Goal: Information Seeking & Learning: Learn about a topic

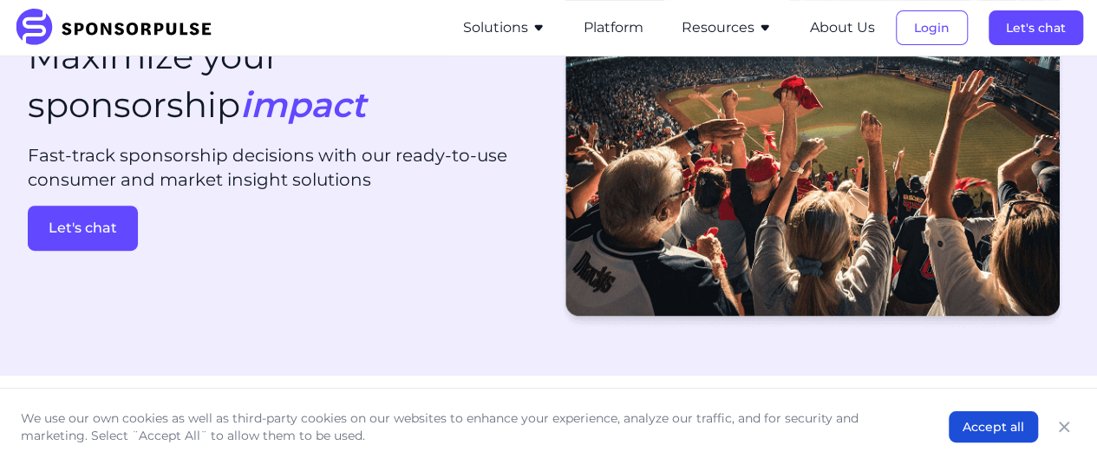
scroll to position [250, 0]
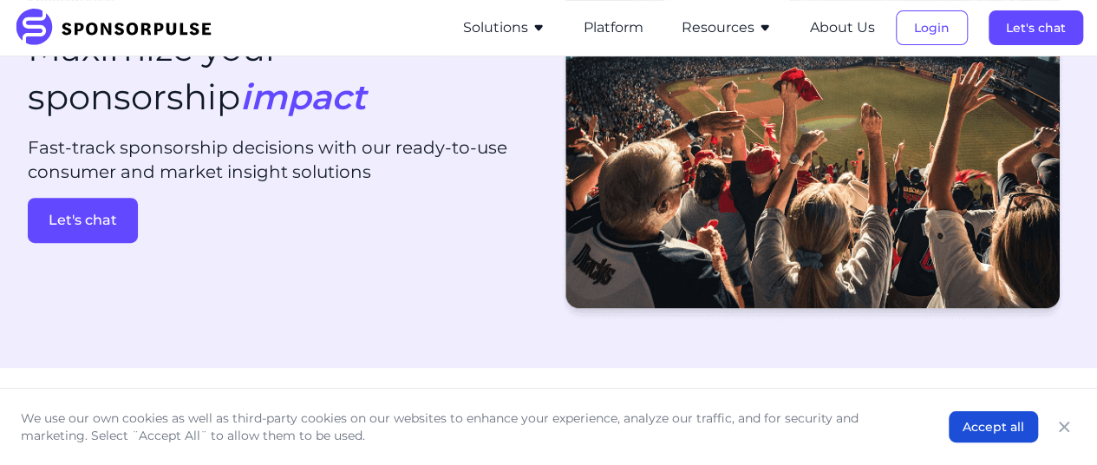
click at [409, 388] on div "We use our own cookies as well as third-party cookies on our websites to enhanc…" at bounding box center [548, 426] width 1097 height 77
click at [342, 233] on link "Let's chat" at bounding box center [285, 220] width 514 height 45
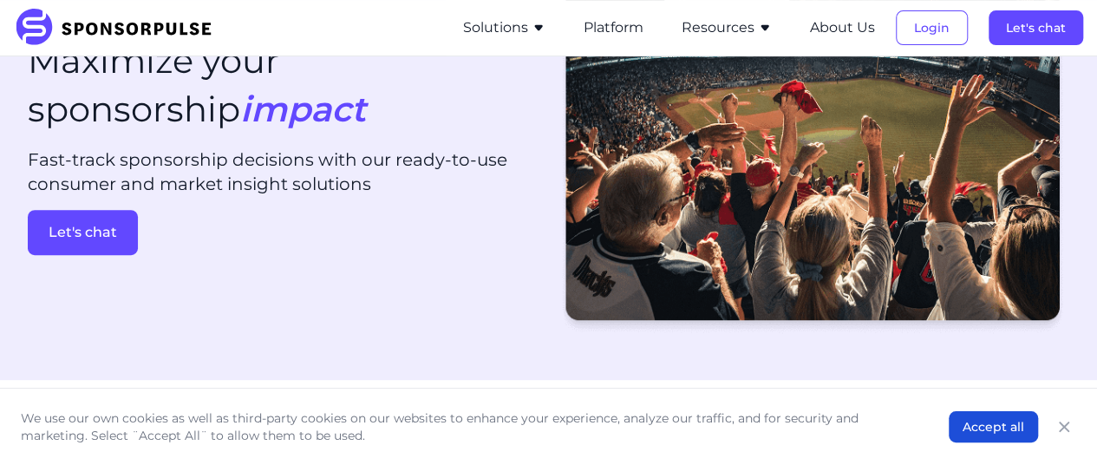
scroll to position [250, 0]
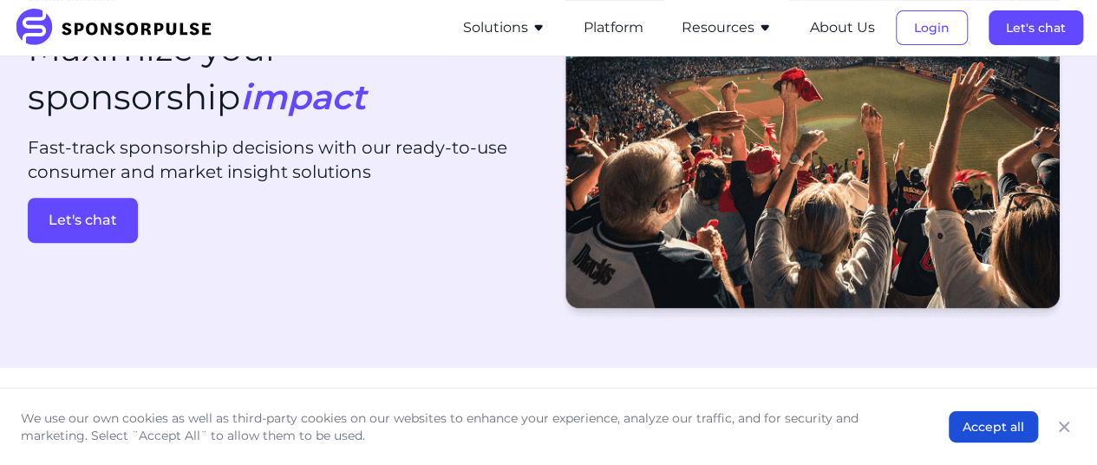
click at [154, 32] on img at bounding box center [119, 28] width 211 height 38
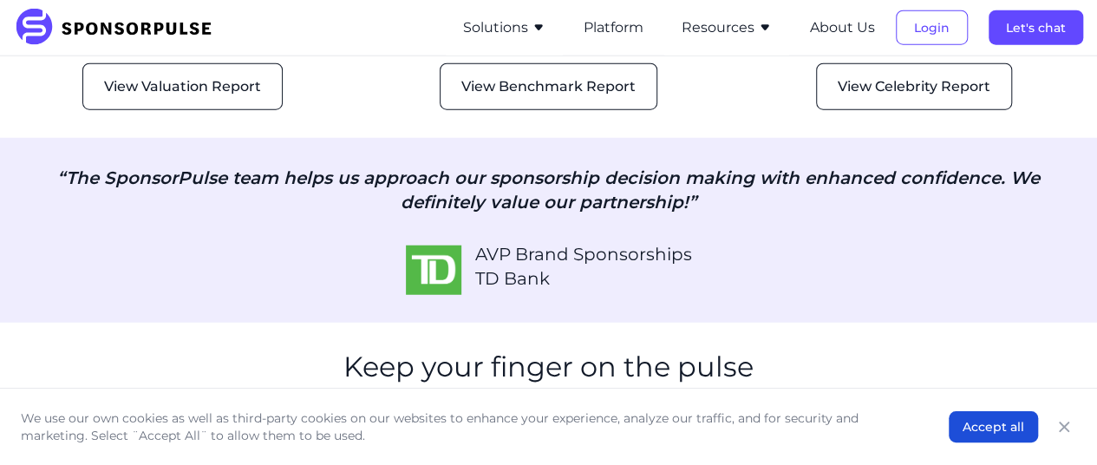
scroll to position [2244, 0]
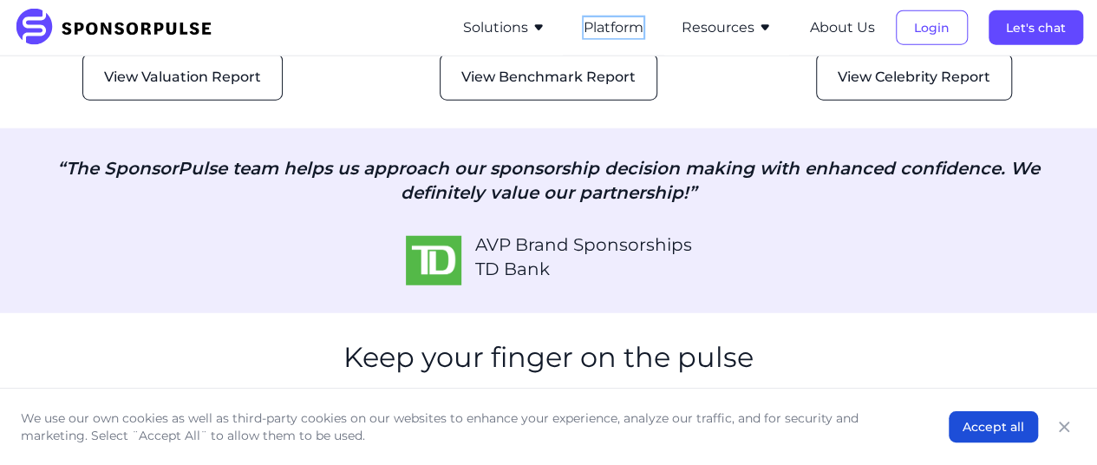
click at [619, 29] on button "Platform" at bounding box center [614, 27] width 60 height 21
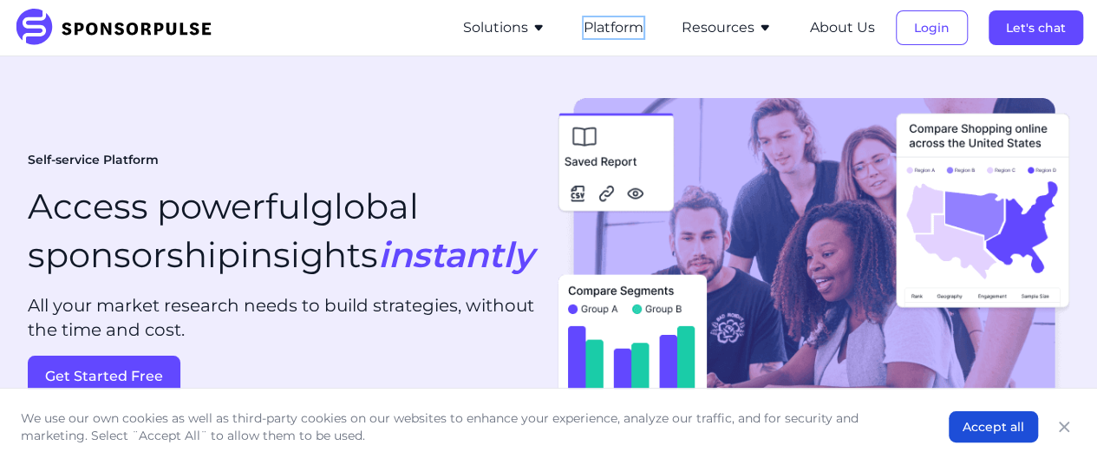
click at [602, 31] on button "Platform" at bounding box center [614, 27] width 60 height 21
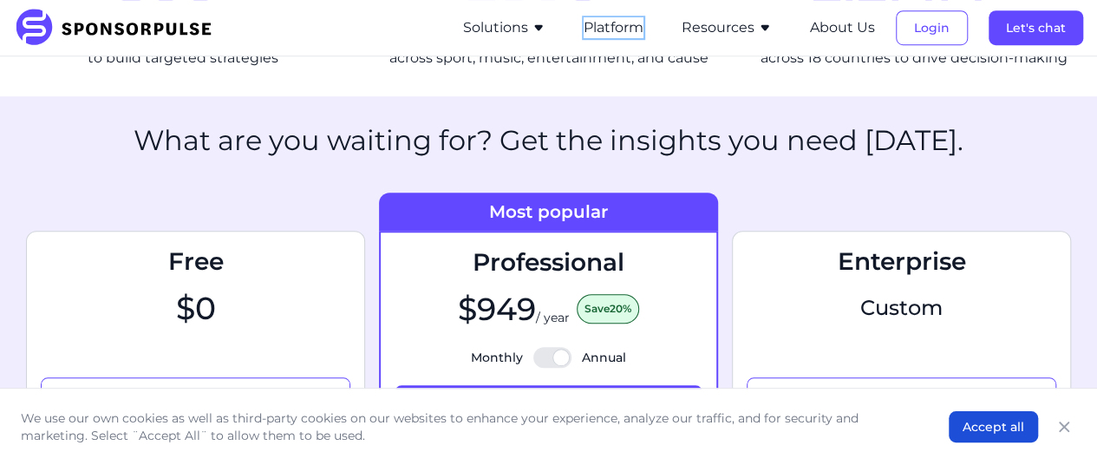
scroll to position [628, 0]
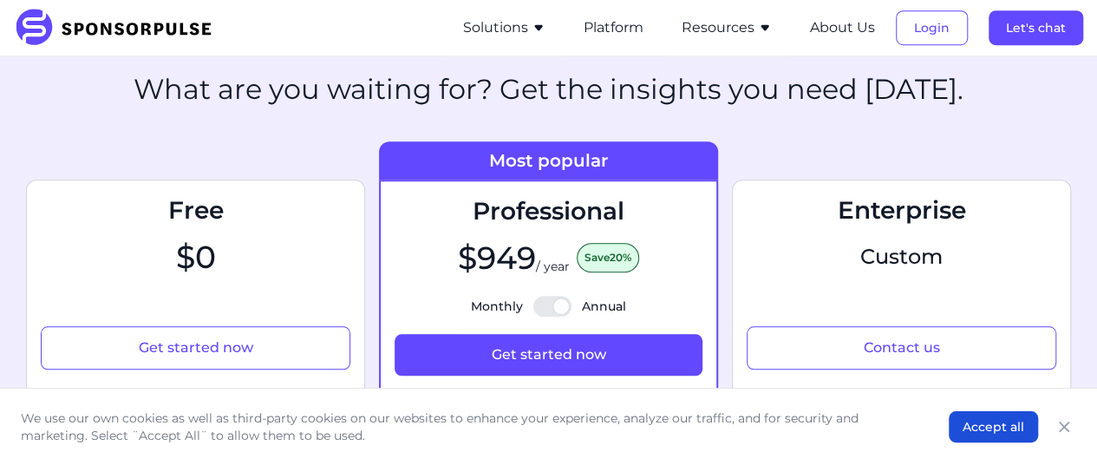
click at [539, 23] on icon "button" at bounding box center [539, 28] width 14 height 14
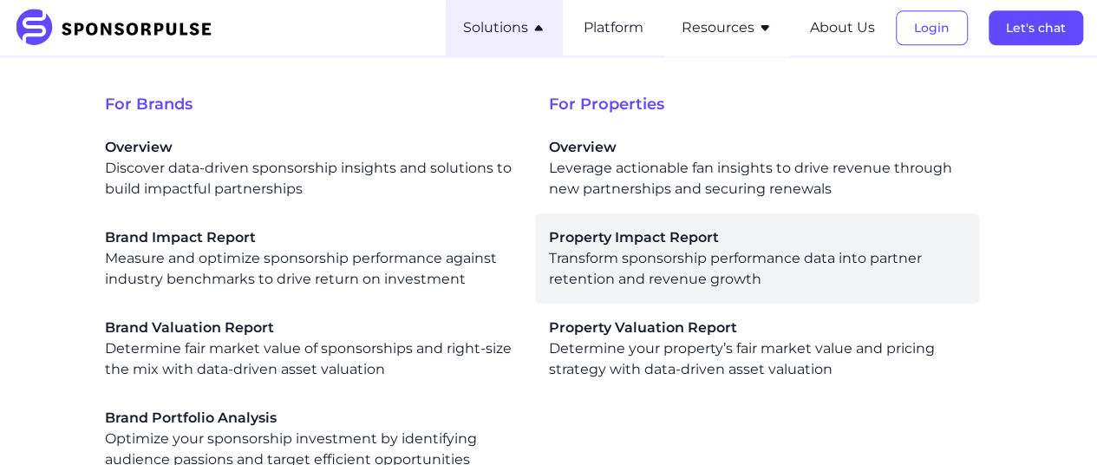
scroll to position [927, 0]
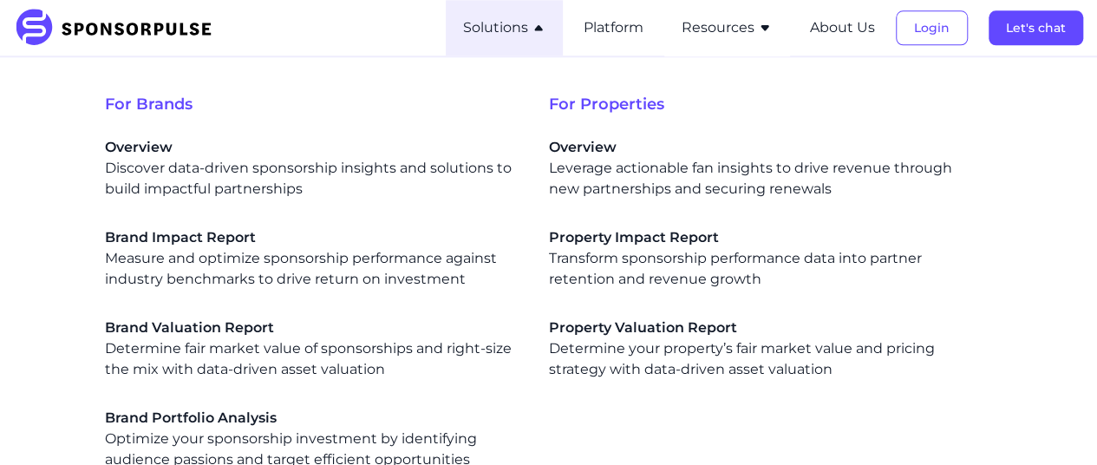
click at [742, 29] on button "Resources" at bounding box center [727, 27] width 90 height 21
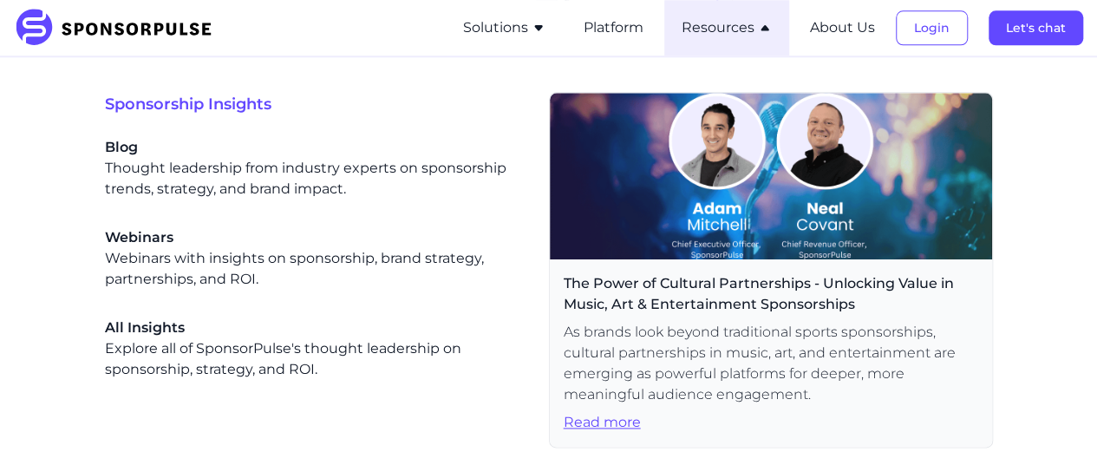
click at [762, 36] on button "Resources" at bounding box center [727, 27] width 90 height 21
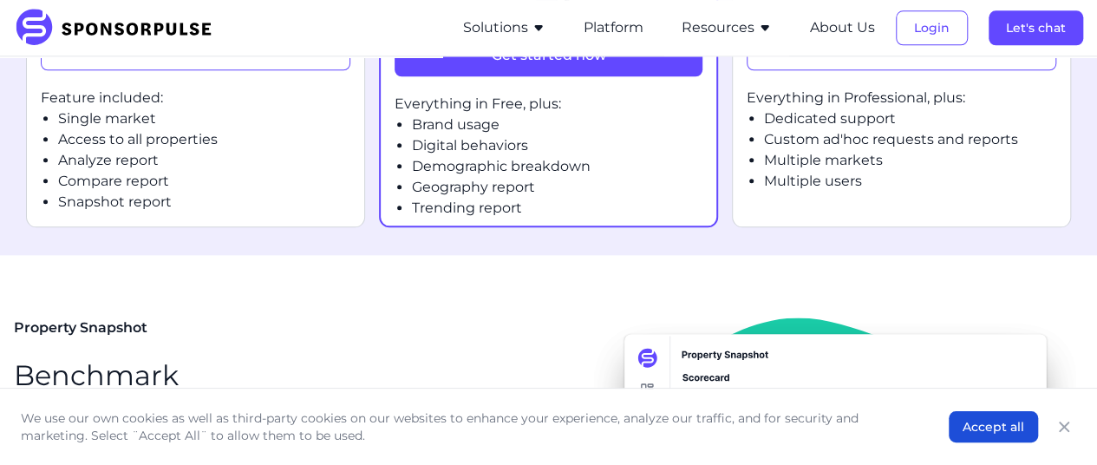
click at [767, 35] on button "Resources" at bounding box center [727, 27] width 90 height 21
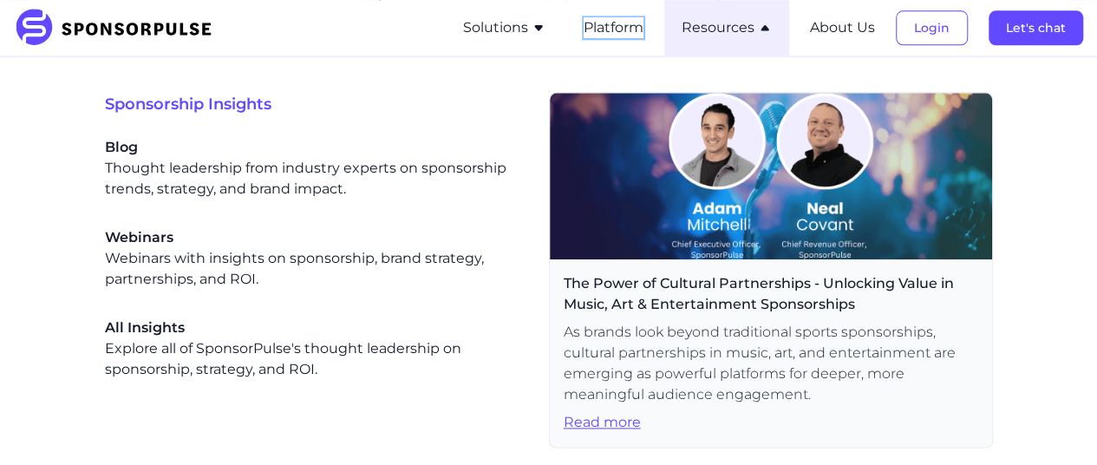
click at [607, 23] on button "Platform" at bounding box center [614, 27] width 60 height 21
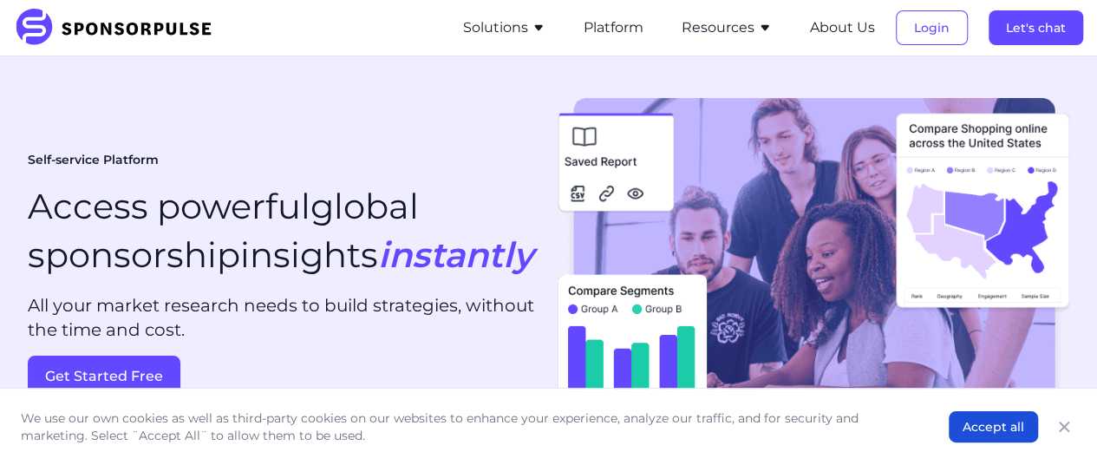
click at [486, 152] on div "Self-service Platform Access powerful global sponsorship insights instantly All…" at bounding box center [285, 275] width 514 height 246
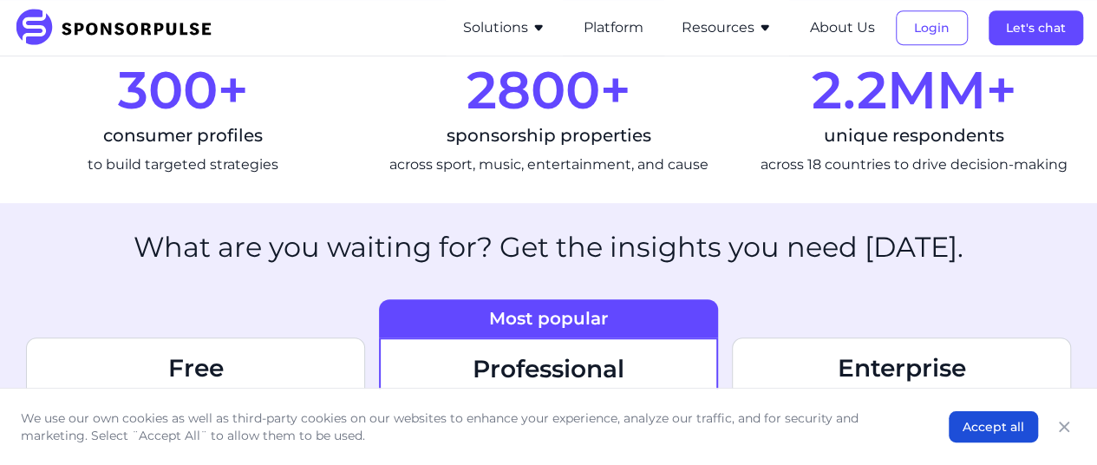
scroll to position [471, 0]
click at [513, 174] on div "across sport, music, entertainment, and cause" at bounding box center [549, 164] width 338 height 21
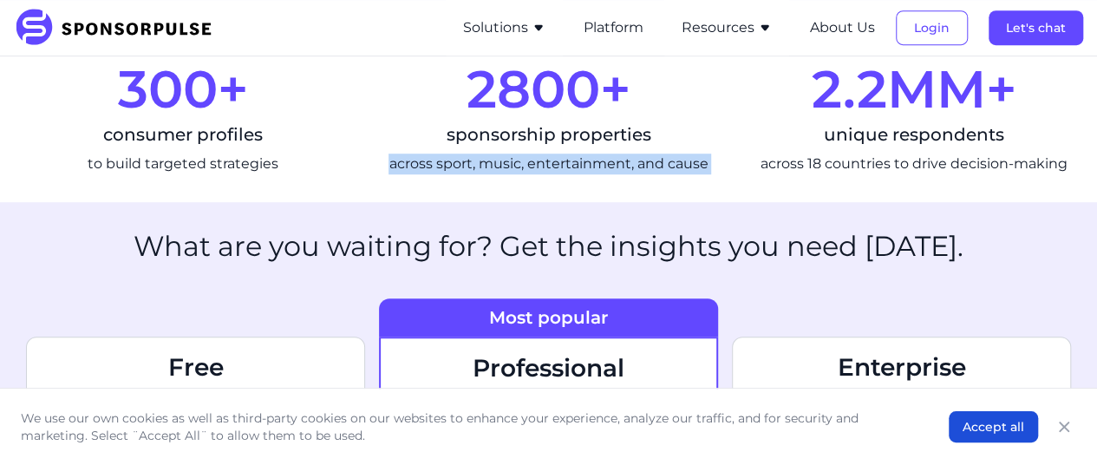
click at [513, 174] on div "across sport, music, entertainment, and cause" at bounding box center [549, 164] width 338 height 21
click at [587, 174] on div "across sport, music, entertainment, and cause" at bounding box center [549, 164] width 338 height 21
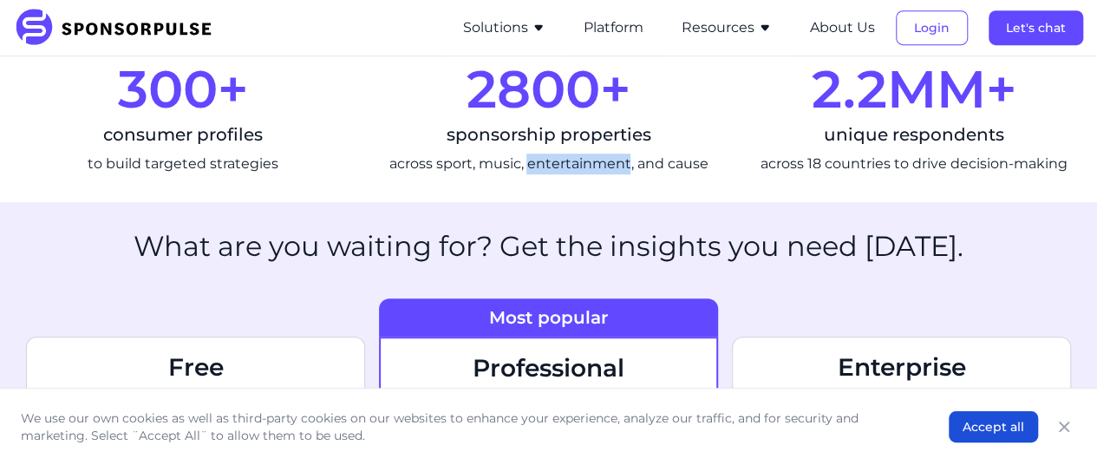
click at [587, 174] on div "across sport, music, entertainment, and cause" at bounding box center [549, 164] width 338 height 21
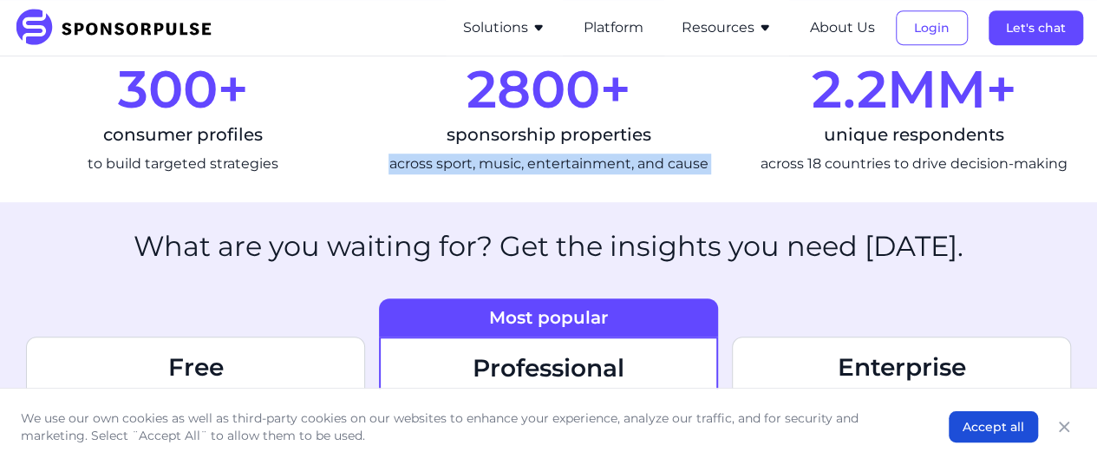
click at [587, 174] on div "across sport, music, entertainment, and cause" at bounding box center [549, 164] width 338 height 21
click at [571, 202] on section "300+ consumer profiles to build targeted strategies 2800+ sponsorship propertie…" at bounding box center [548, 112] width 1097 height 180
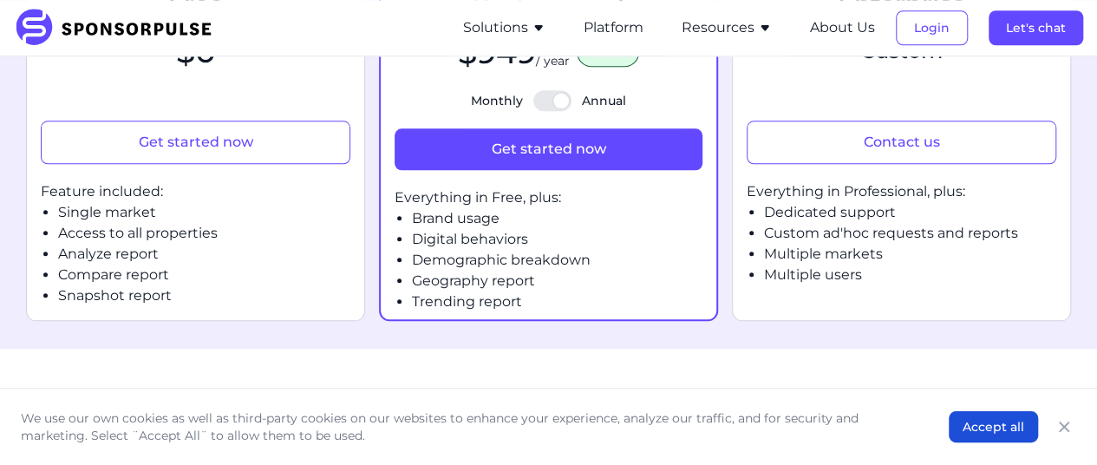
scroll to position [788, 5]
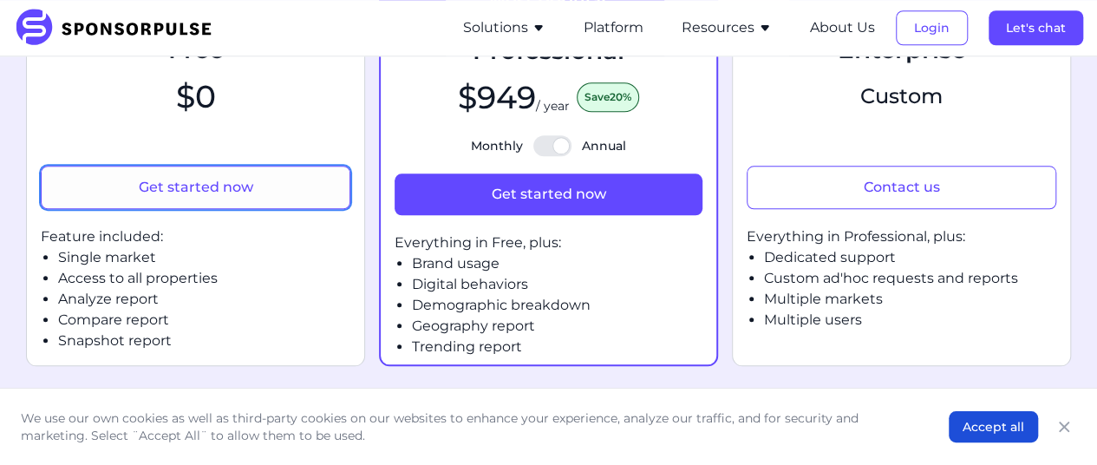
click at [199, 209] on button "Get started now" at bounding box center [196, 187] width 310 height 43
